Goal: Information Seeking & Learning: Learn about a topic

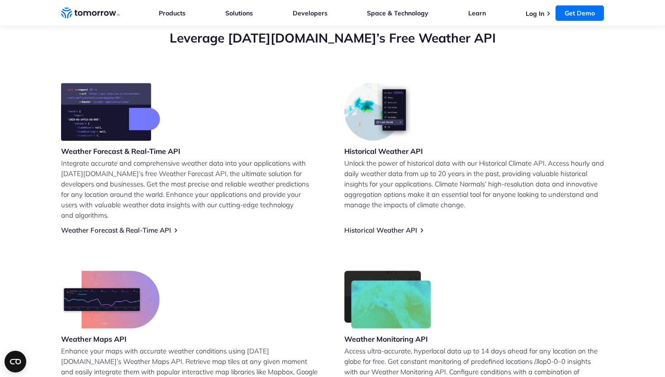
scroll to position [333, 0]
click at [129, 226] on link "Weather Forecast & Real-Time API" at bounding box center [116, 230] width 110 height 9
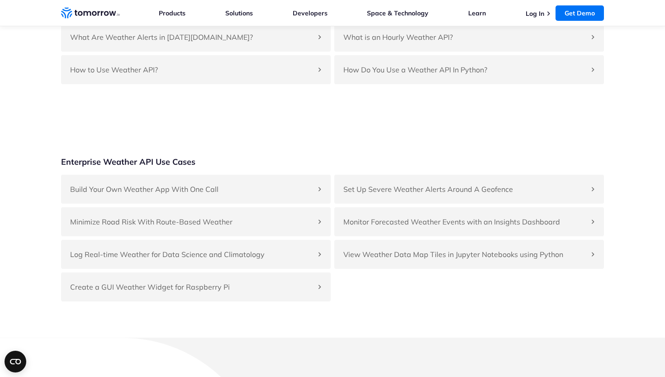
scroll to position [3709, 0]
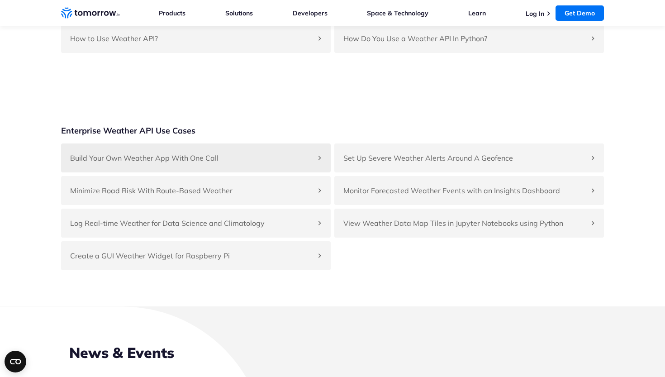
click at [306, 153] on h4 "Build Your Own Weather App With One Call" at bounding box center [191, 158] width 243 height 11
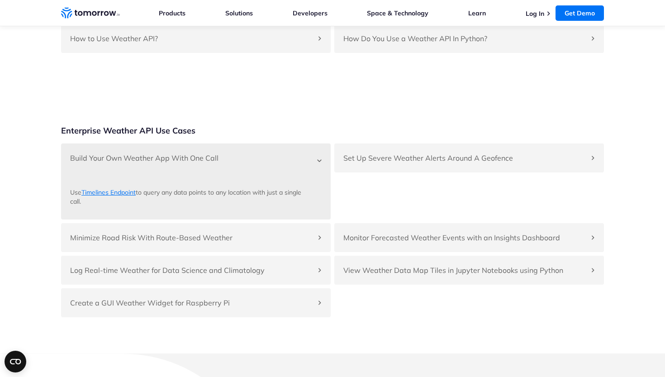
click at [306, 153] on h4 "Build Your Own Weather App With One Call" at bounding box center [191, 158] width 243 height 11
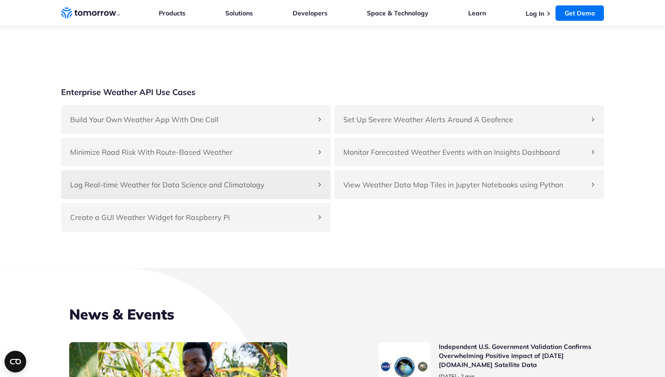
scroll to position [3749, 0]
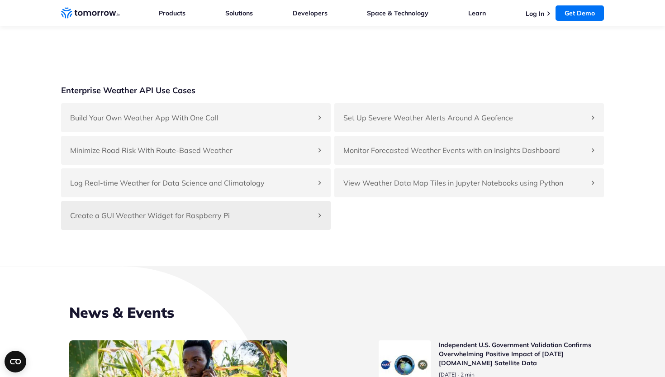
click at [323, 215] on div "Create a GUI Weather Widget for Raspberry Pi" at bounding box center [196, 215] width 270 height 29
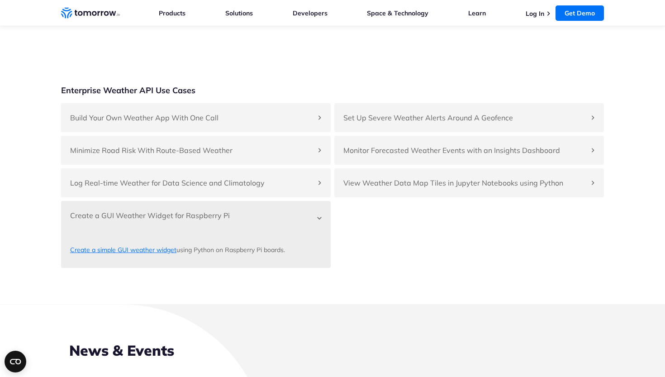
click at [323, 215] on div "Create a GUI Weather Widget for Raspberry Pi" at bounding box center [196, 215] width 270 height 29
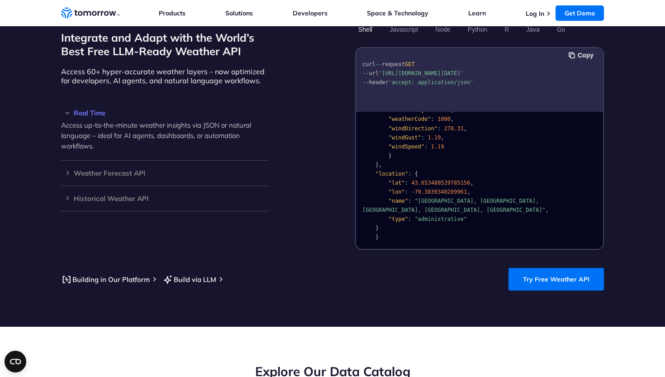
scroll to position [823, 0]
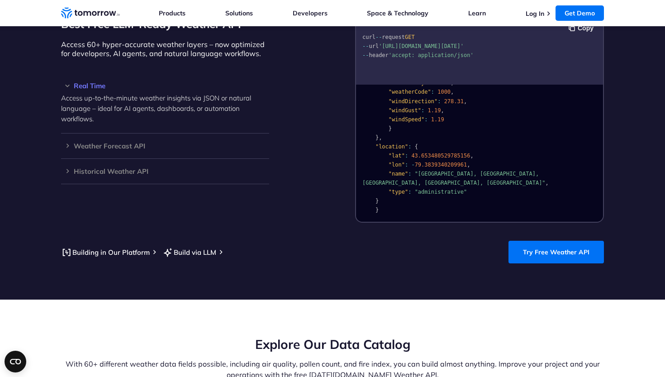
click at [305, 177] on div "Integrate and Adapt with the World’s Best Free LLM-Ready Weather API Access 60+…" at bounding box center [332, 109] width 543 height 228
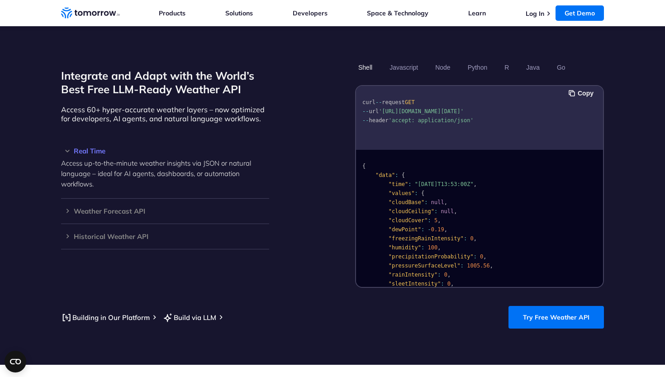
scroll to position [757, 0]
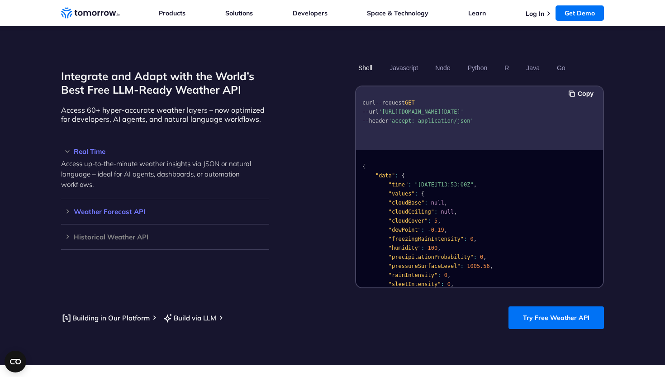
click at [100, 208] on h3 "Weather Forecast API" at bounding box center [165, 211] width 208 height 7
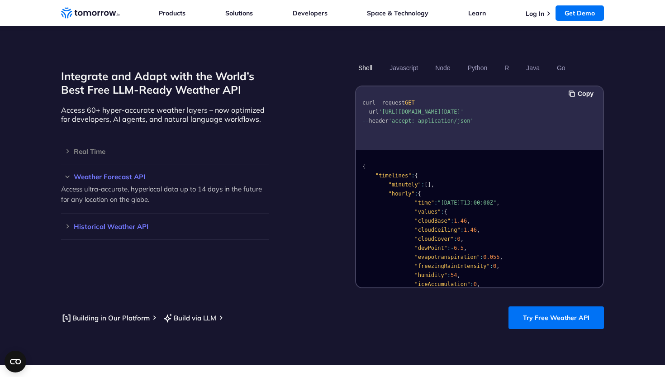
click at [104, 223] on h3 "Historical Weather API" at bounding box center [165, 226] width 208 height 7
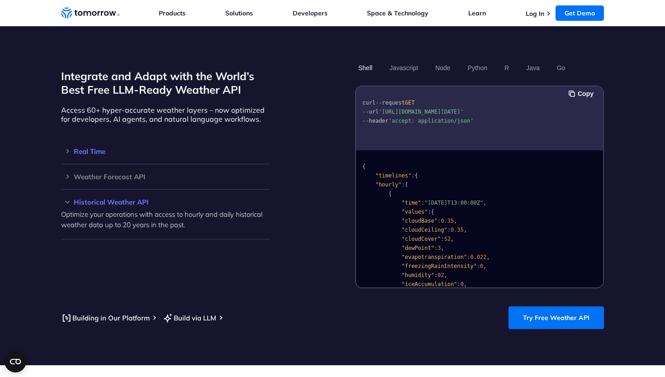
click at [91, 148] on h3 "Real Time" at bounding box center [165, 151] width 208 height 7
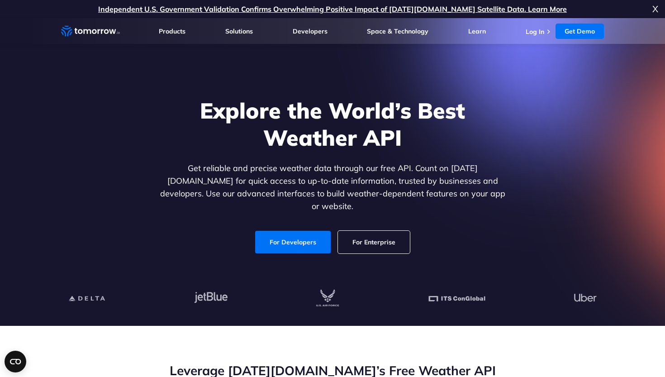
scroll to position [0, 0]
